Goal: Check status

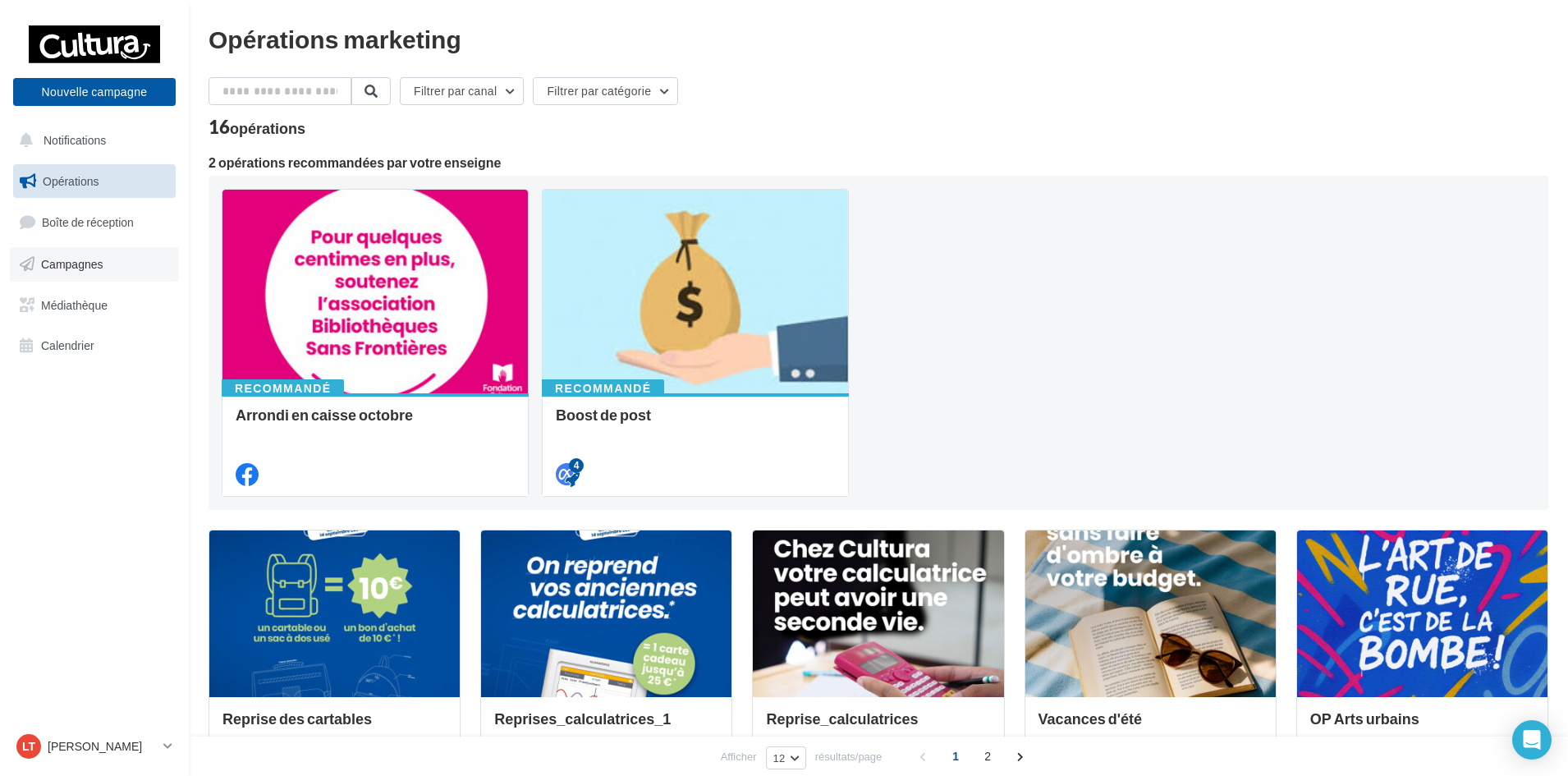
click at [115, 260] on link "Campagnes" at bounding box center [94, 264] width 169 height 35
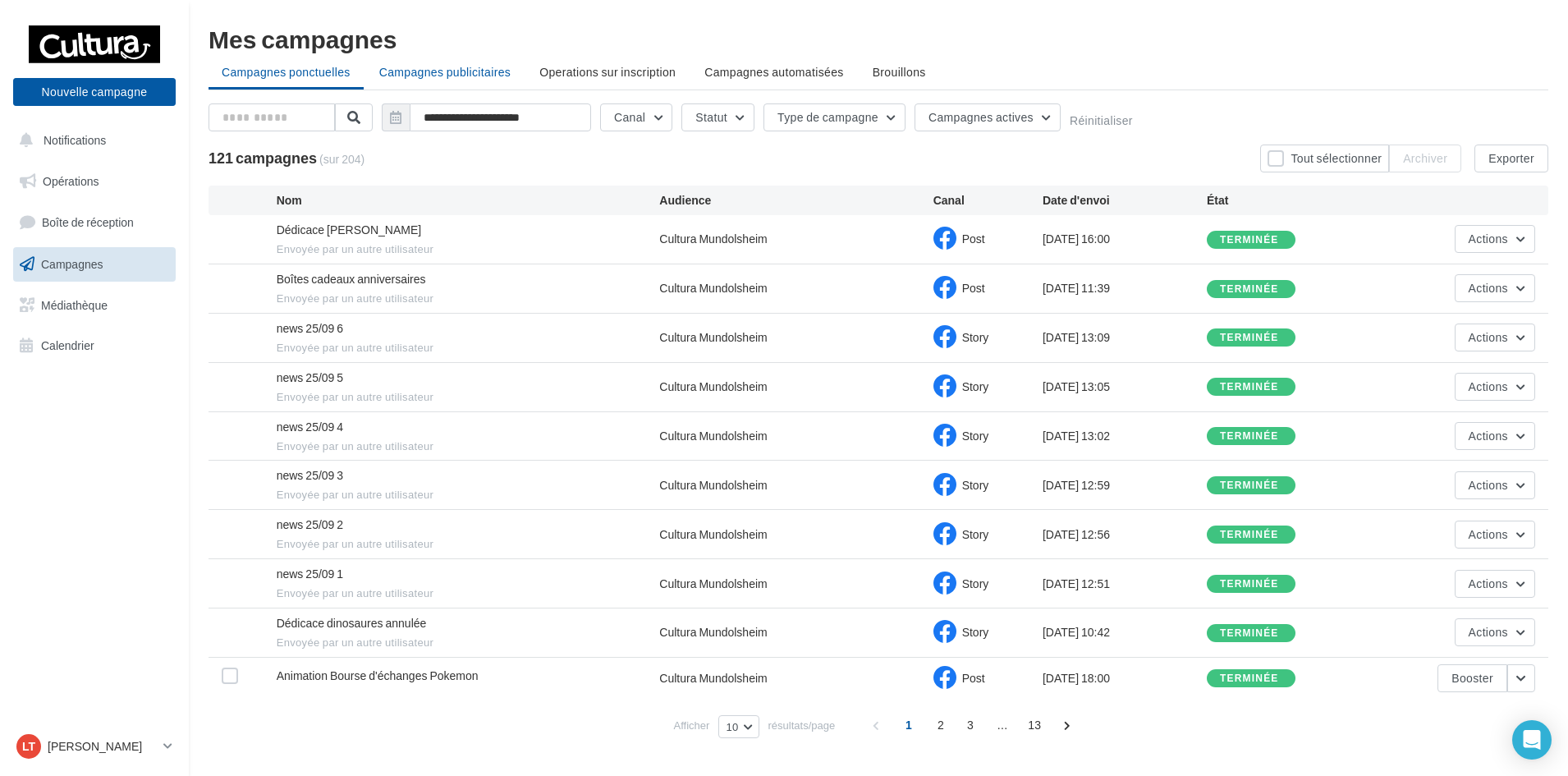
click at [460, 67] on span "Campagnes publicitaires" at bounding box center [445, 72] width 131 height 14
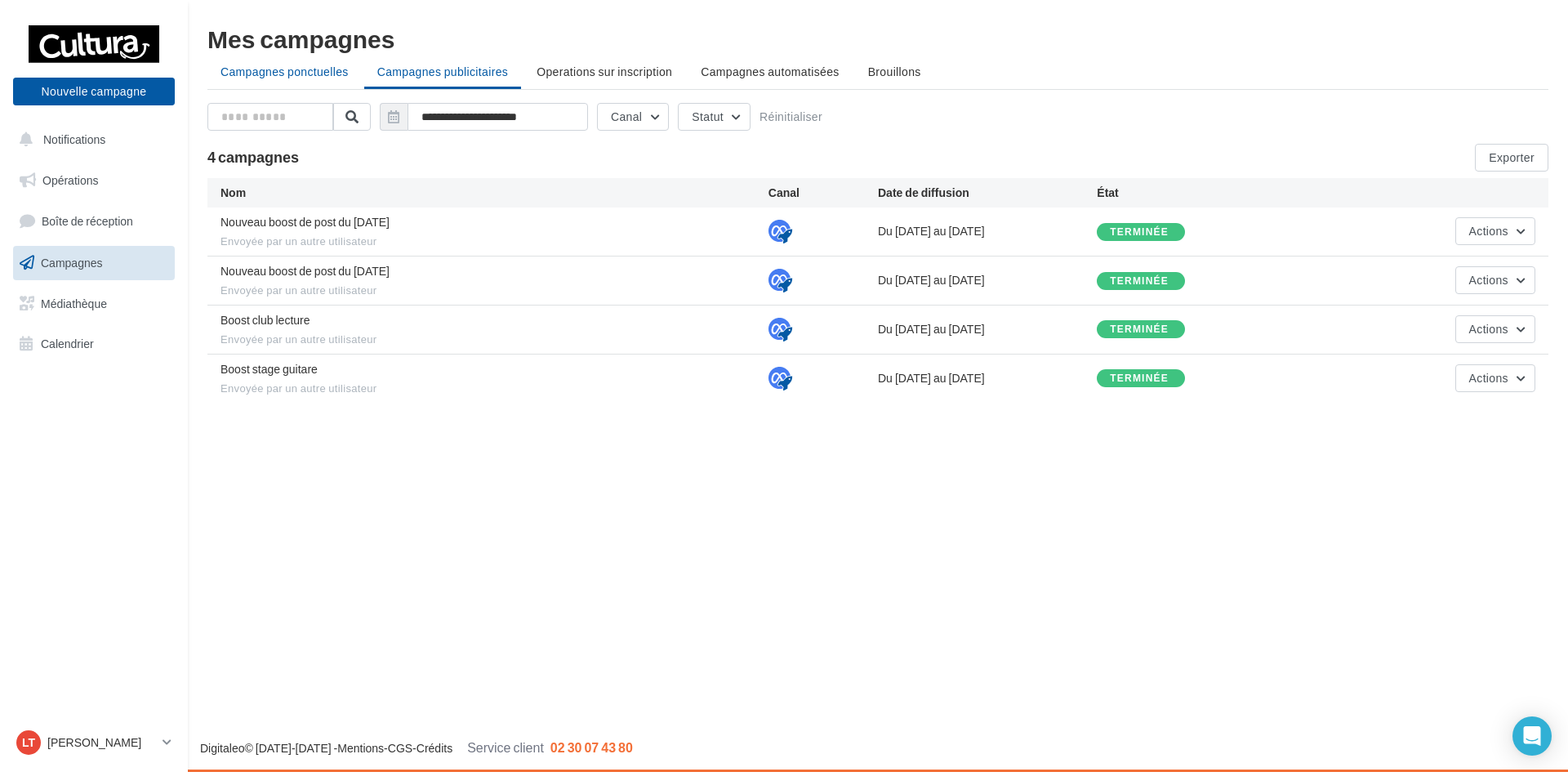
click at [256, 73] on span "Campagnes ponctuelles" at bounding box center [285, 71] width 129 height 14
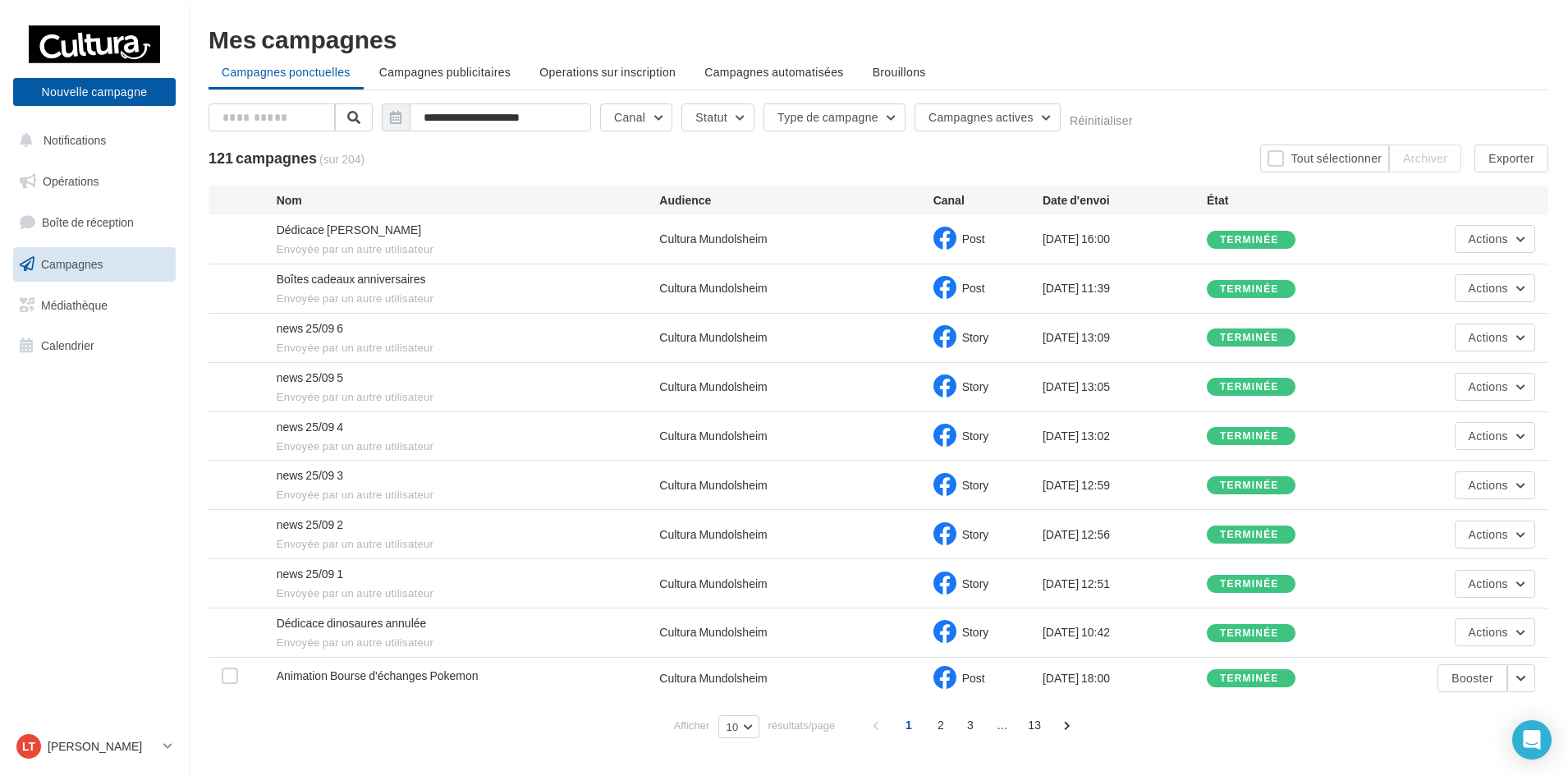
scroll to position [39, 0]
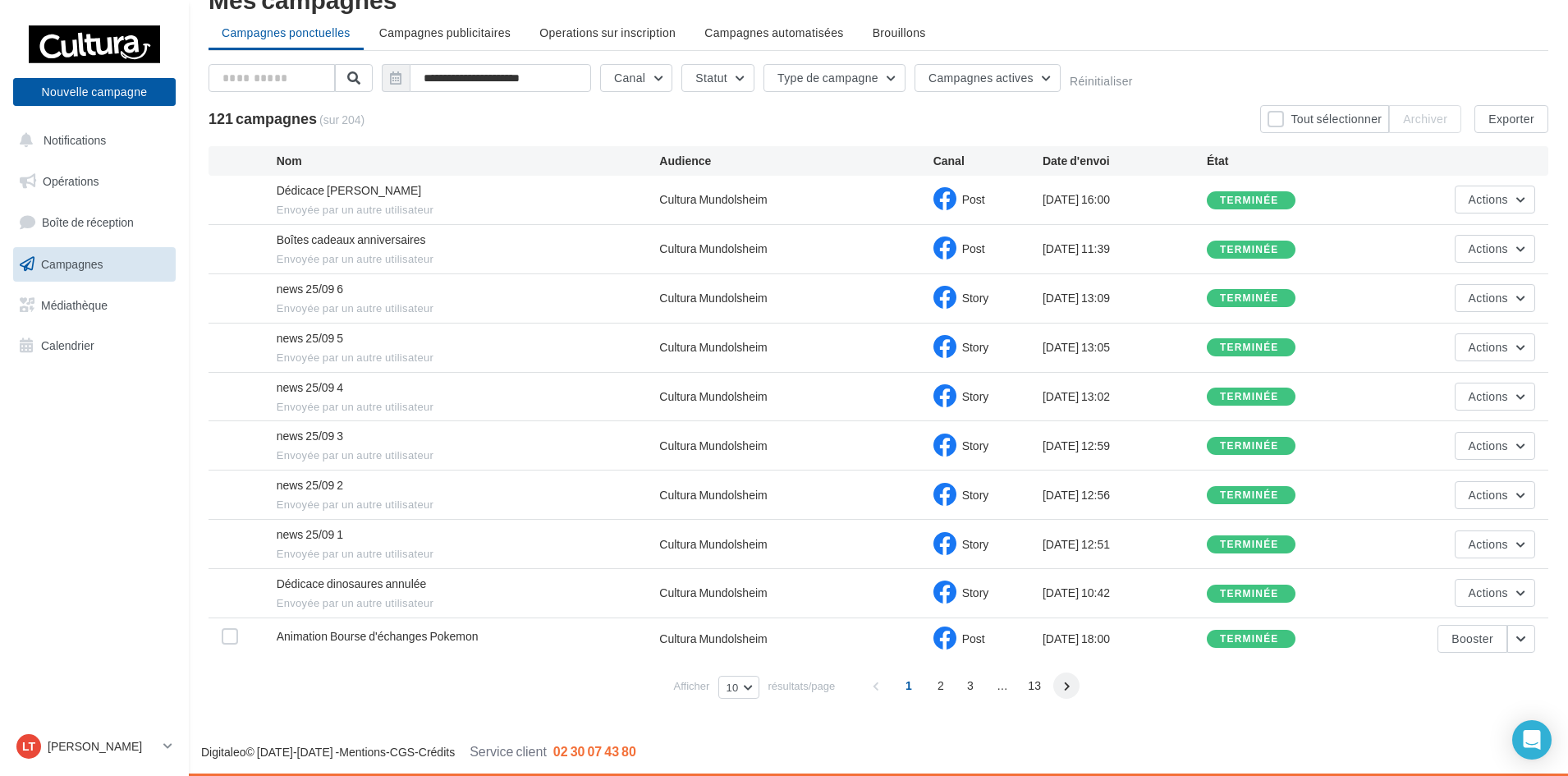
click at [1068, 682] on span at bounding box center [1066, 685] width 27 height 27
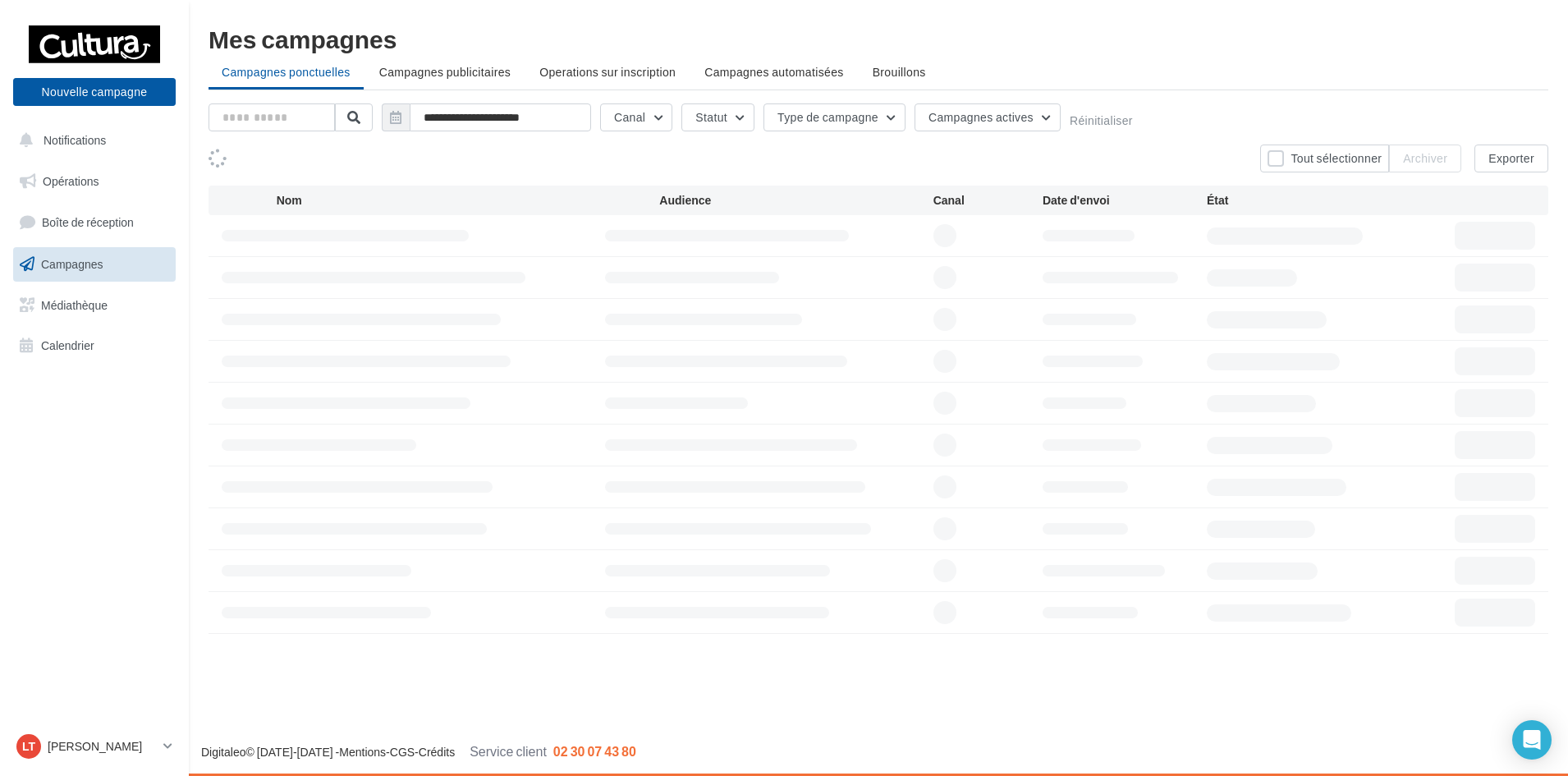
scroll to position [0, 0]
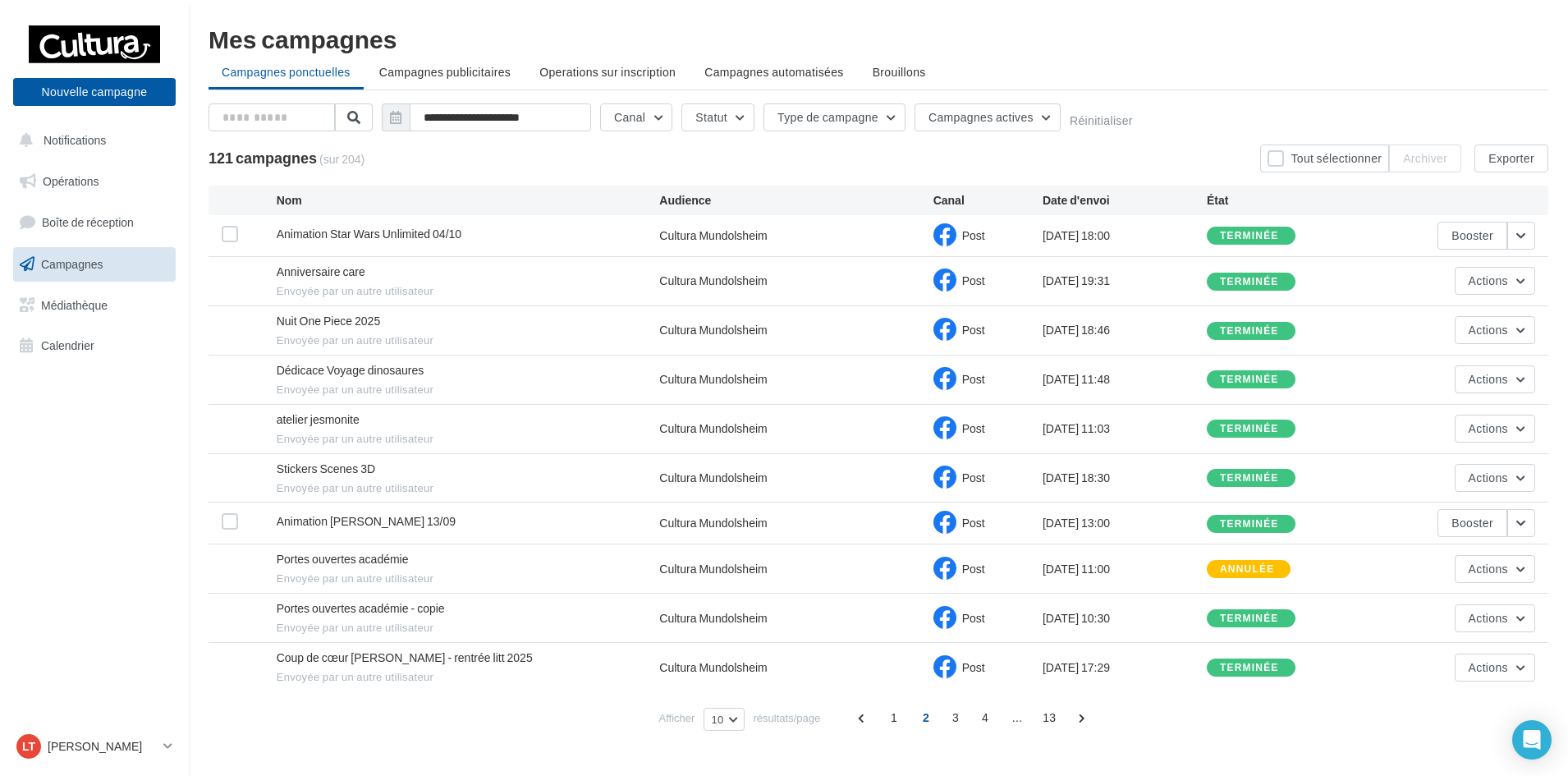
click at [442, 231] on span "Animation Star Wars Unlimited 04/10" at bounding box center [369, 233] width 184 height 14
click at [837, 236] on div "Cultura Mundolsheim" at bounding box center [796, 236] width 273 height 17
click at [1520, 238] on button "button" at bounding box center [1521, 236] width 28 height 28
click at [1492, 278] on button "Voir les résultats" at bounding box center [1452, 274] width 164 height 43
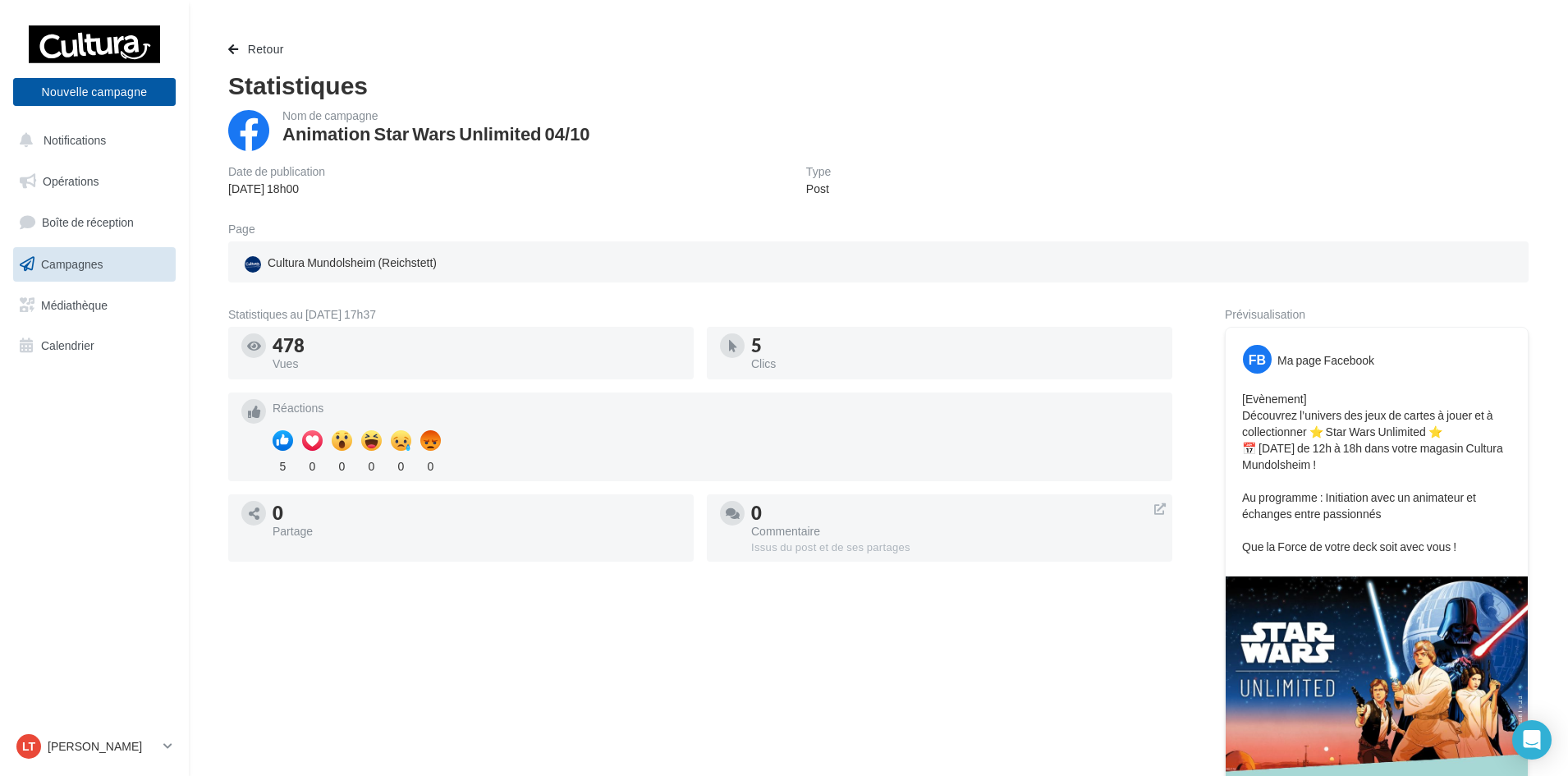
scroll to position [247, 0]
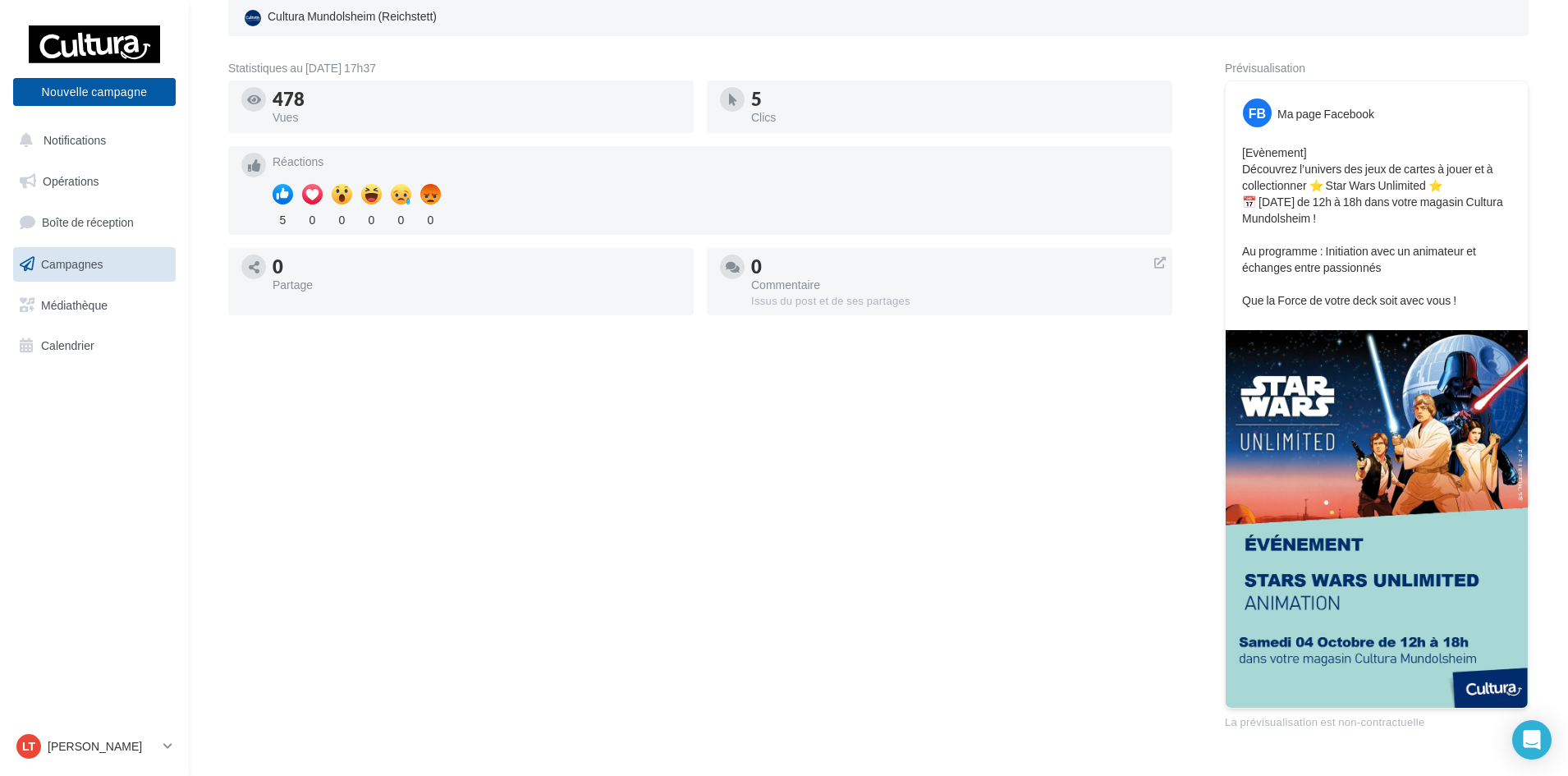
click at [1374, 533] on img at bounding box center [1375, 519] width 302 height 378
click at [1380, 616] on img at bounding box center [1375, 519] width 302 height 378
